Goal: Task Accomplishment & Management: Use online tool/utility

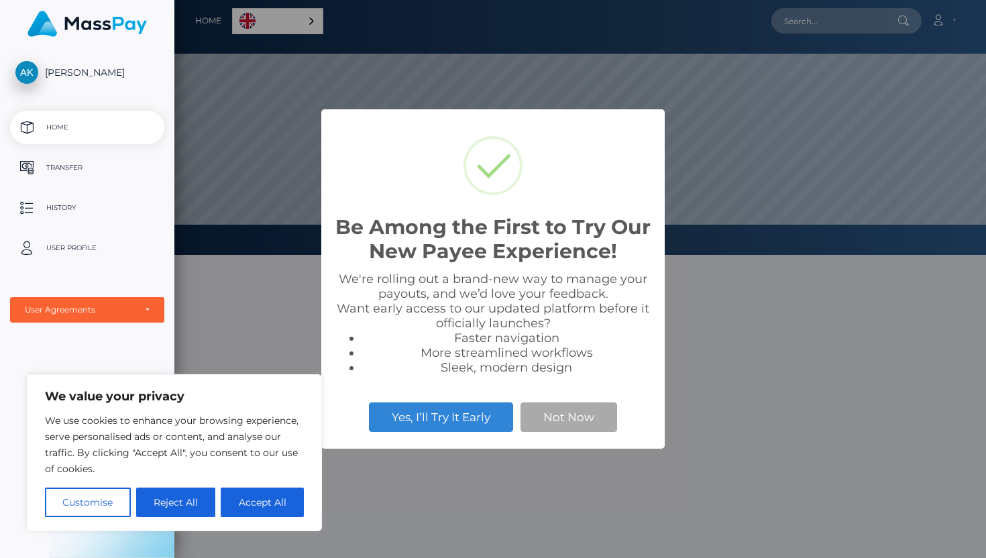
scroll to position [255, 811]
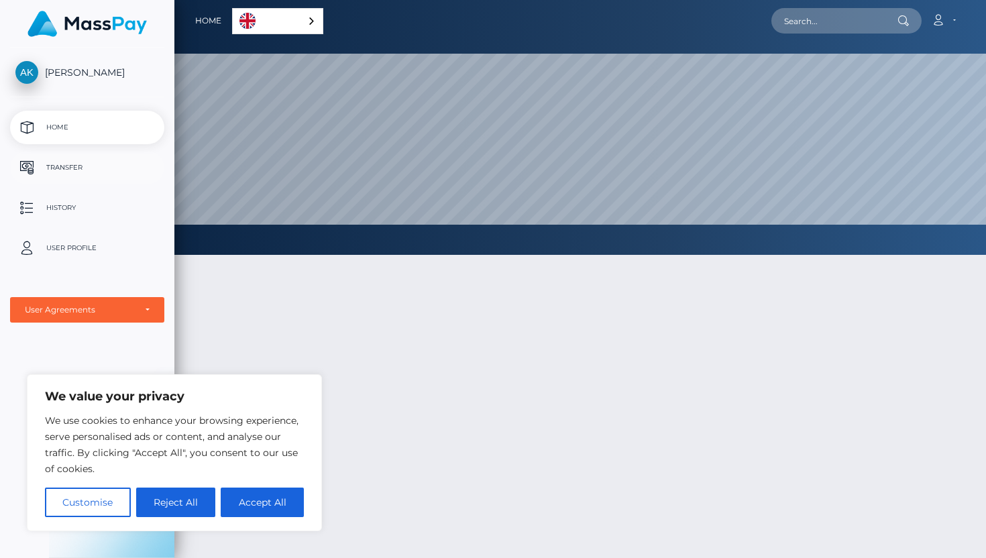
click at [116, 176] on p "Transfer" at bounding box center [87, 168] width 144 height 20
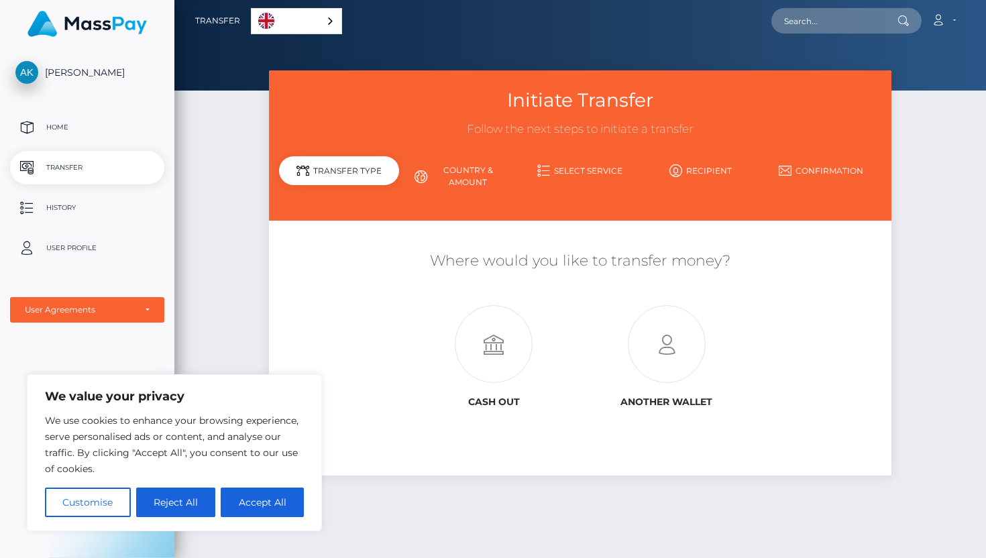
click at [466, 169] on link "Country & Amount" at bounding box center [459, 176] width 121 height 35
click at [433, 177] on link "Country & Amount" at bounding box center [459, 176] width 121 height 35
click at [501, 336] on icon at bounding box center [493, 345] width 173 height 78
